Goal: Information Seeking & Learning: Learn about a topic

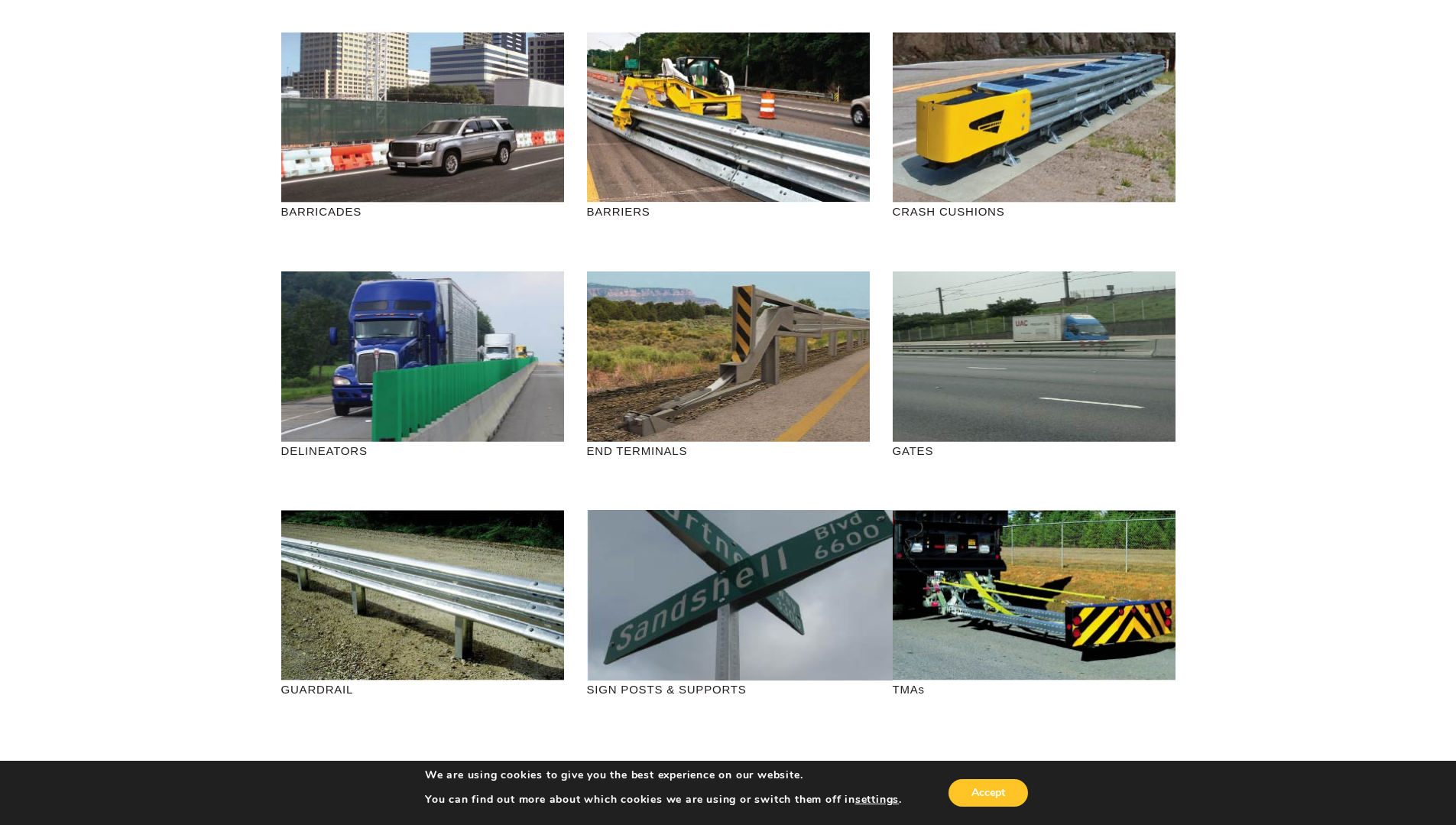
scroll to position [230, 0]
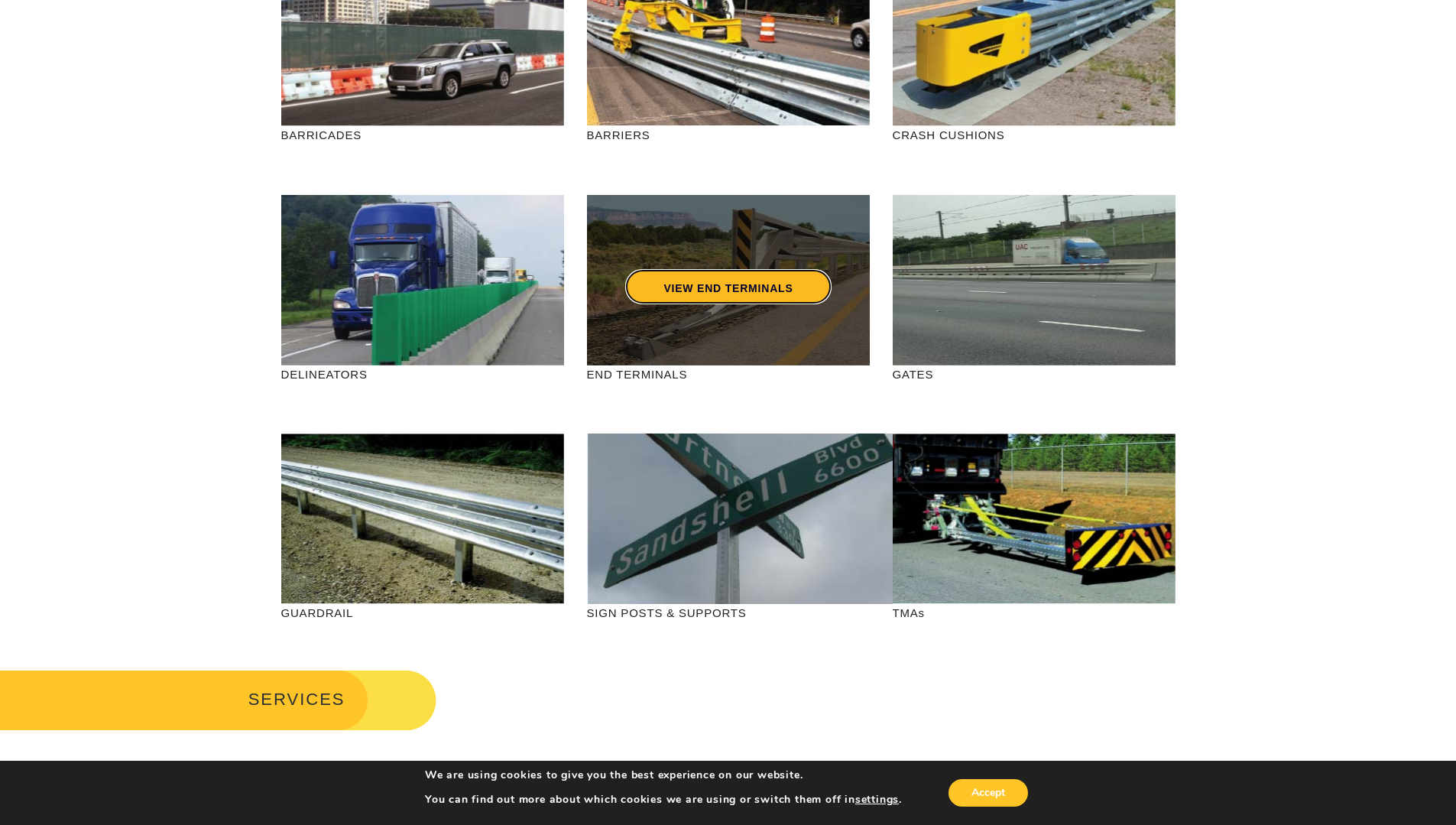
click at [765, 274] on link "VIEW END TERMINALS" at bounding box center [728, 286] width 206 height 35
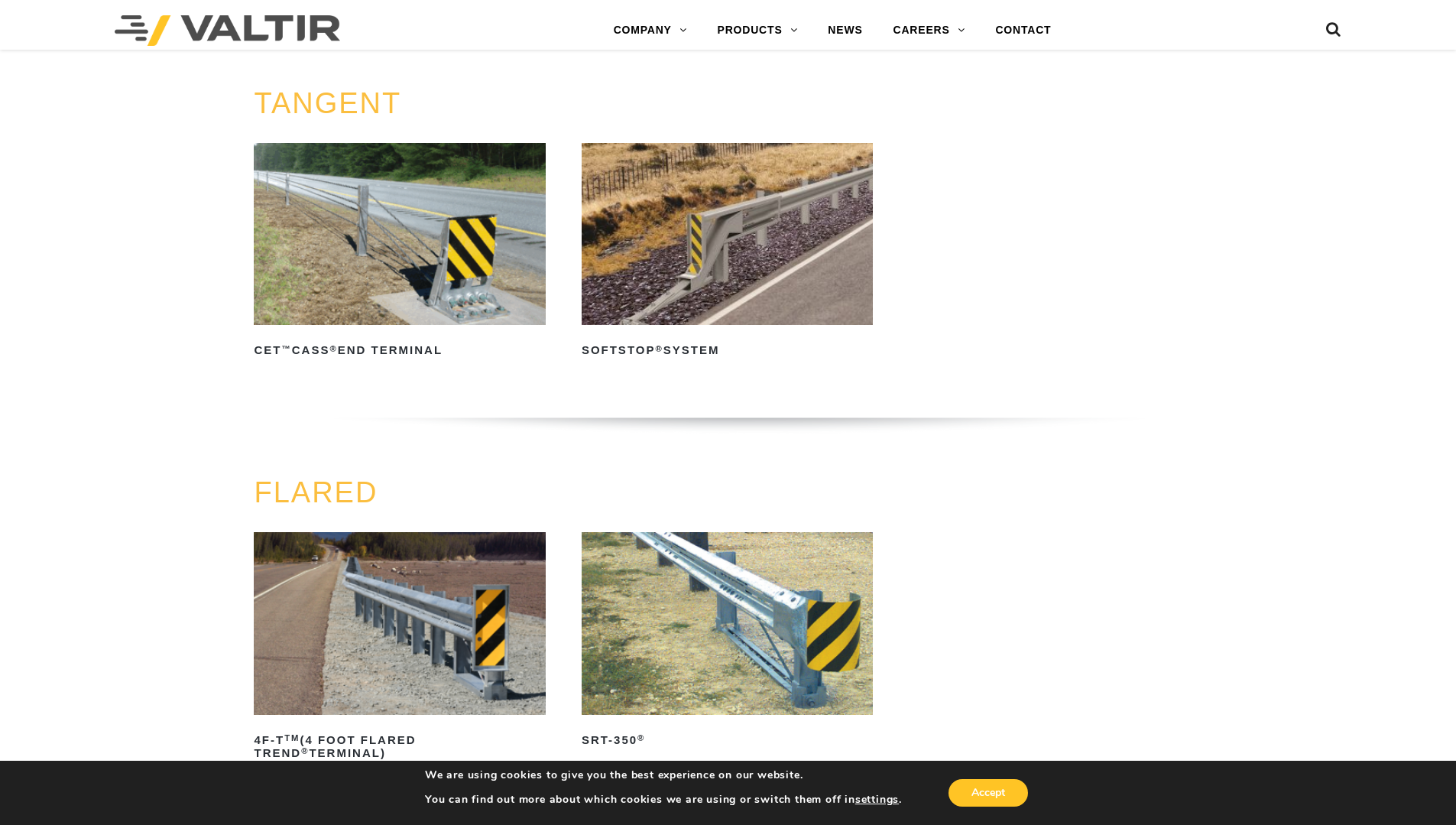
scroll to position [1147, 0]
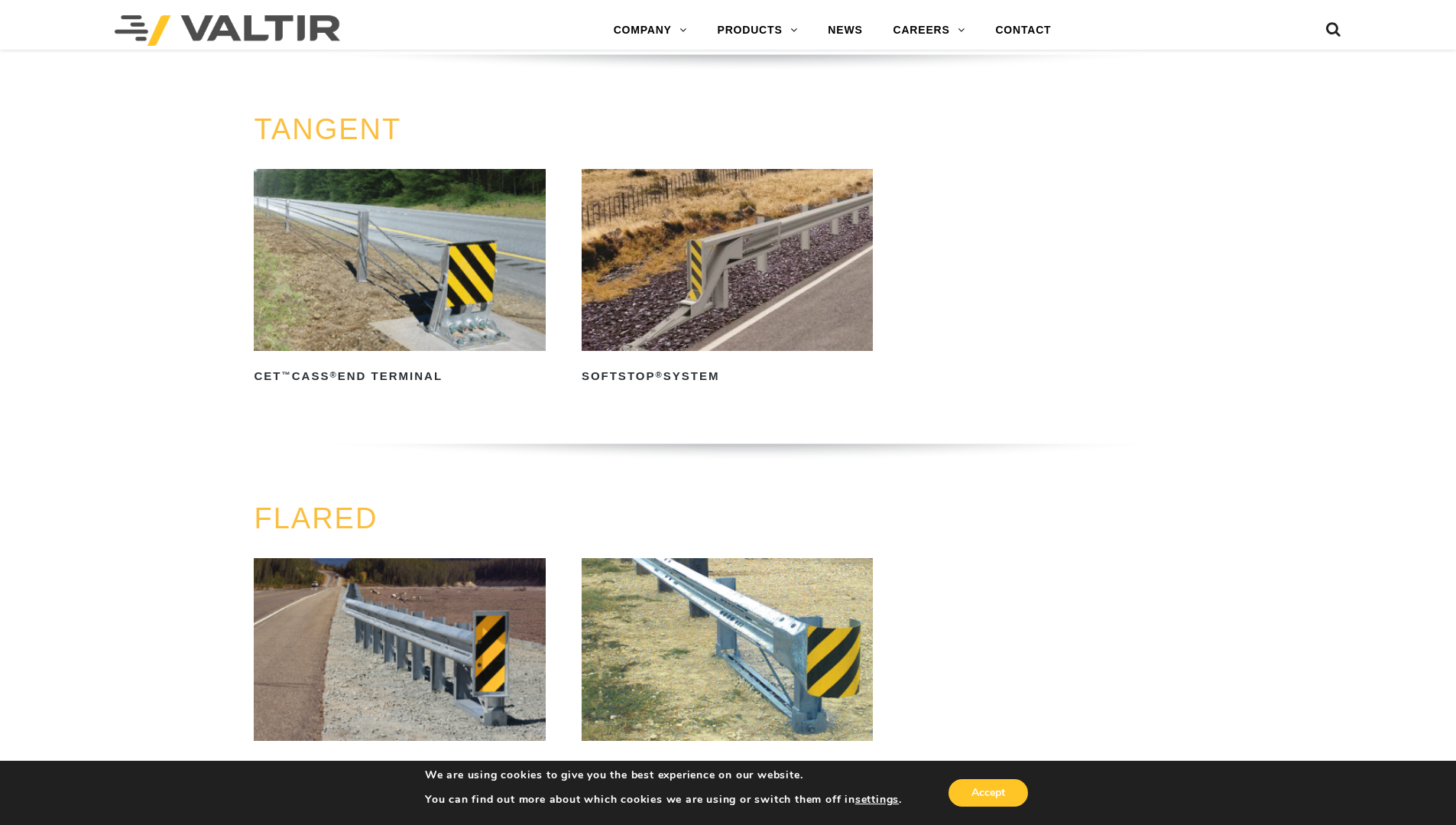
click at [740, 275] on img at bounding box center [727, 260] width 292 height 182
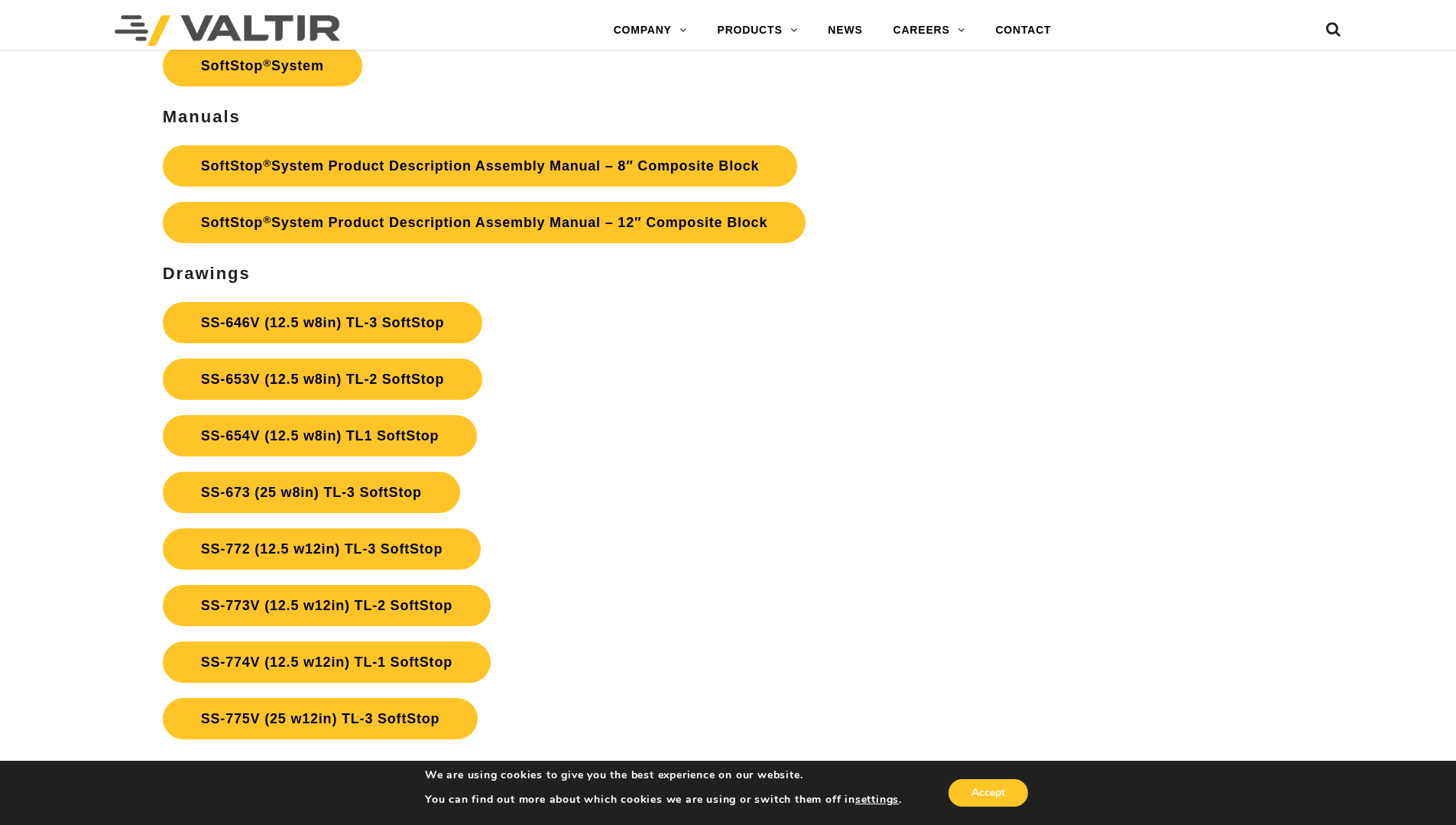
scroll to position [5657, 0]
